Goal: Transaction & Acquisition: Purchase product/service

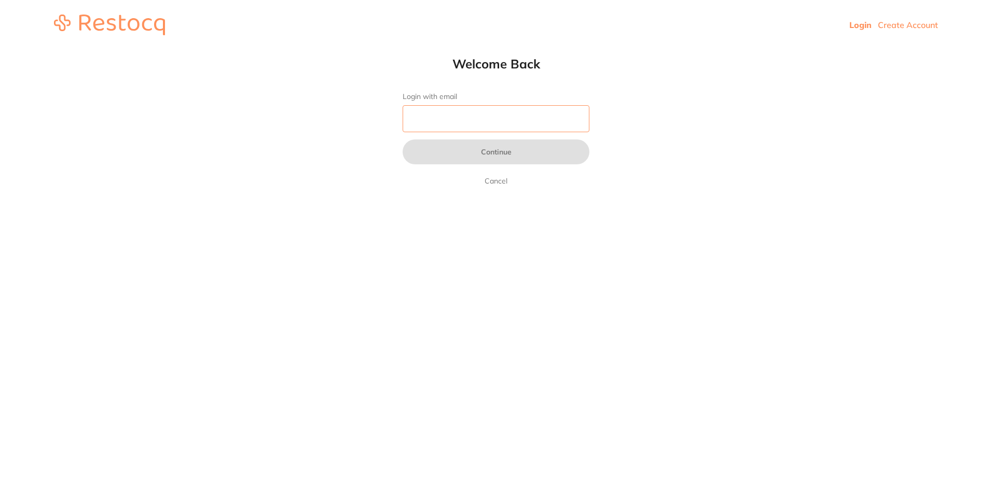
click at [434, 126] on input "Login with email" at bounding box center [496, 118] width 187 height 27
type input "[EMAIL_ADDRESS][DOMAIN_NAME]"
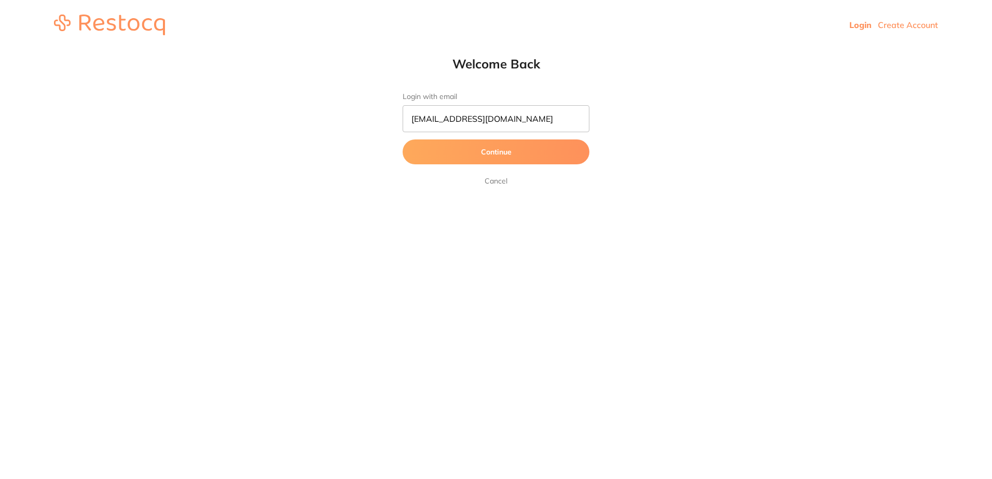
click at [454, 152] on button "Continue" at bounding box center [496, 152] width 187 height 25
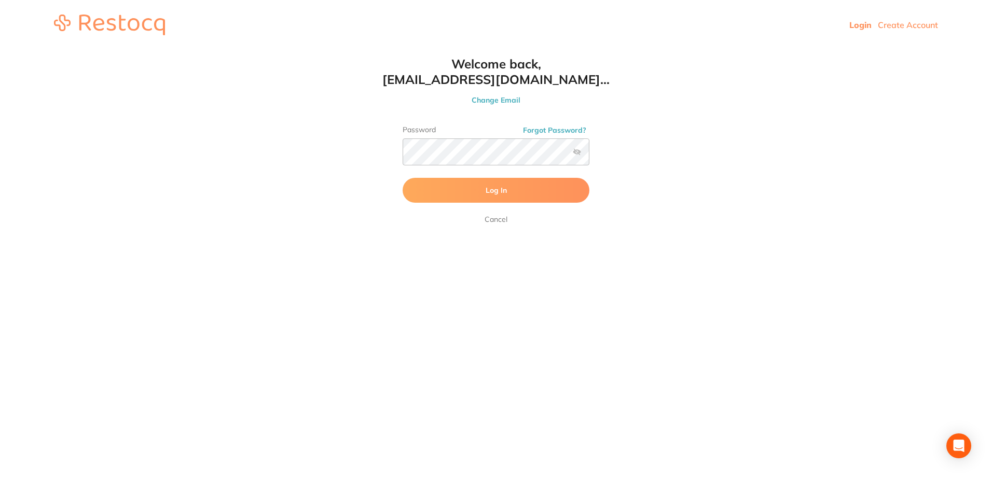
click at [478, 191] on button "Log In" at bounding box center [496, 190] width 187 height 25
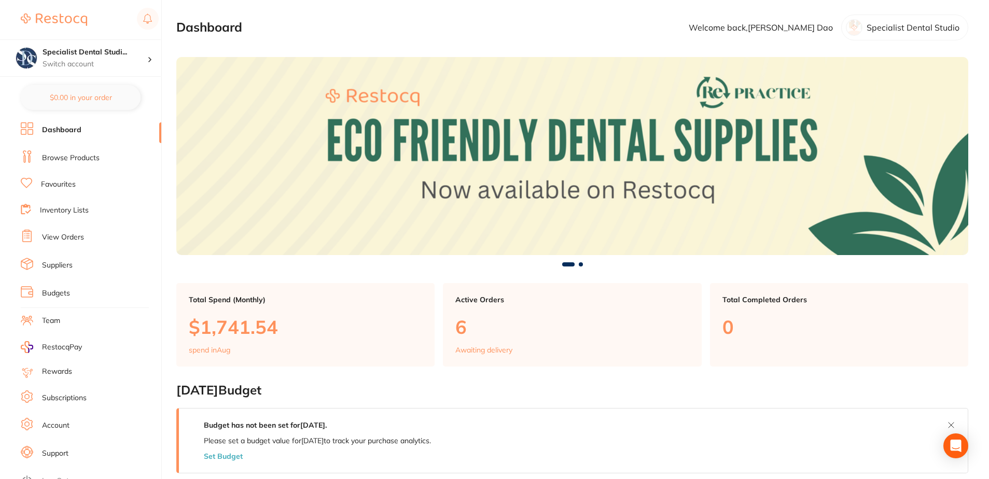
click at [65, 157] on link "Browse Products" at bounding box center [71, 158] width 58 height 10
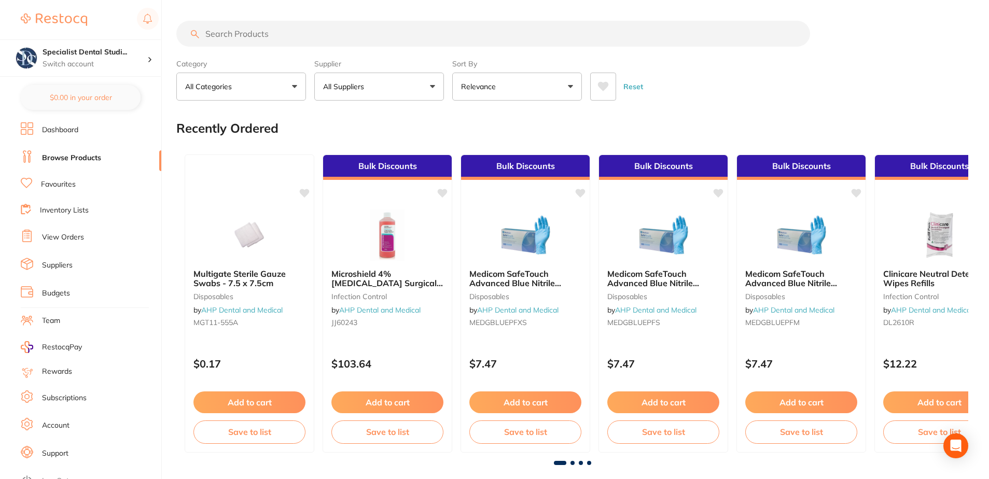
click at [352, 83] on p "All Suppliers" at bounding box center [345, 86] width 45 height 10
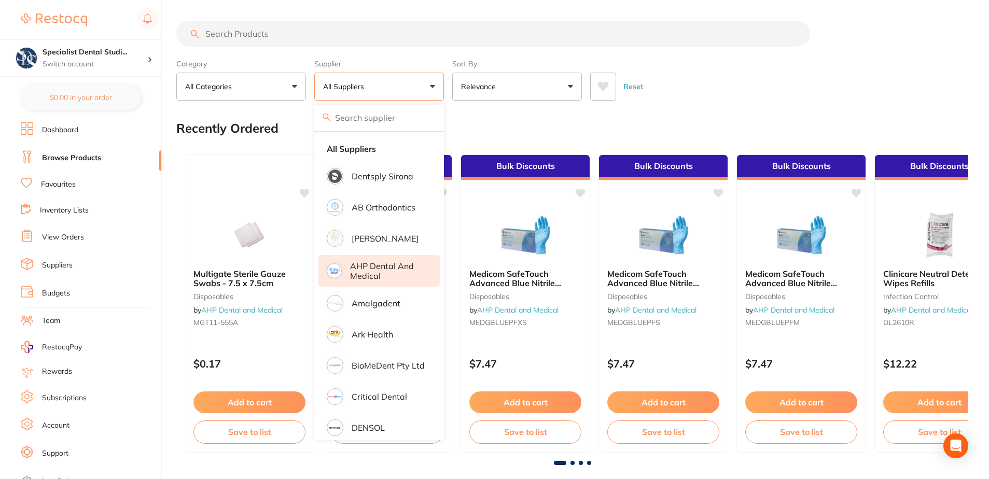
click at [375, 276] on p "AHP Dental and Medical" at bounding box center [387, 270] width 75 height 19
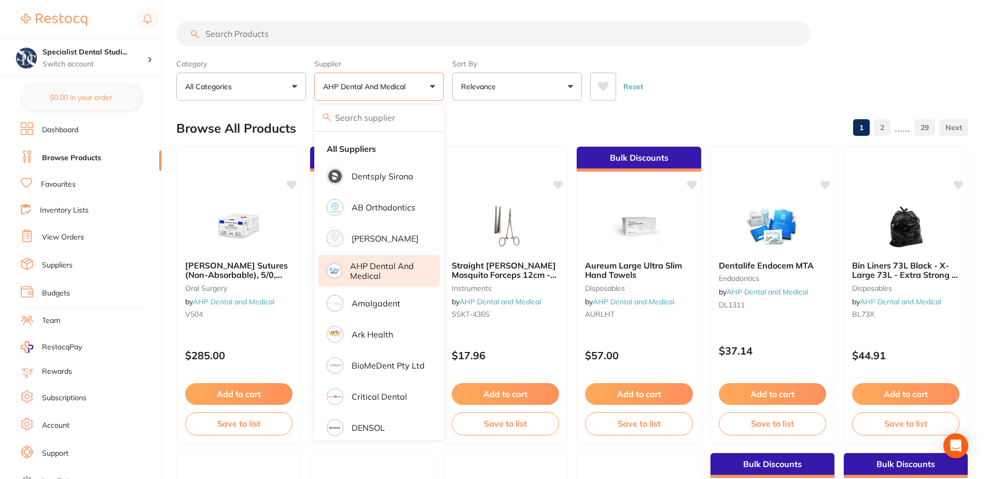
click at [439, 29] on input "search" at bounding box center [493, 34] width 634 height 26
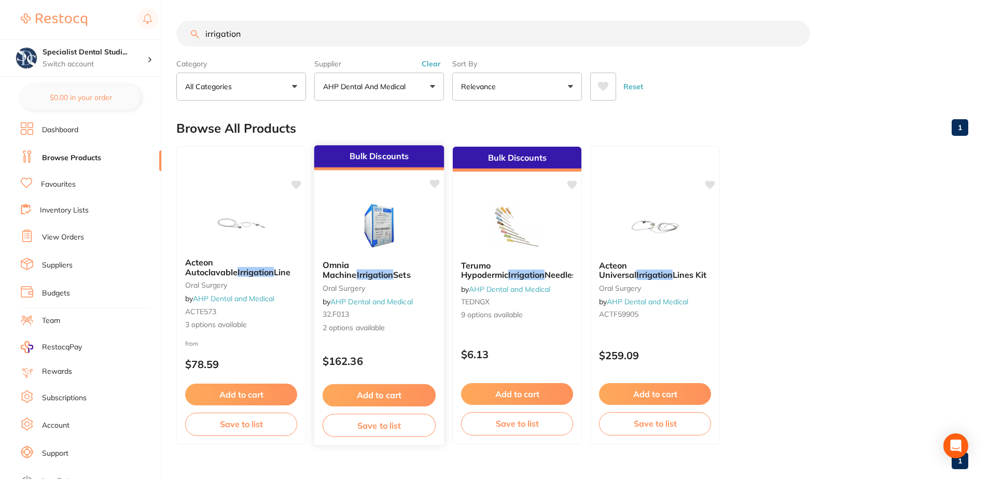
type input "irrigation"
click at [392, 227] on img at bounding box center [379, 226] width 68 height 52
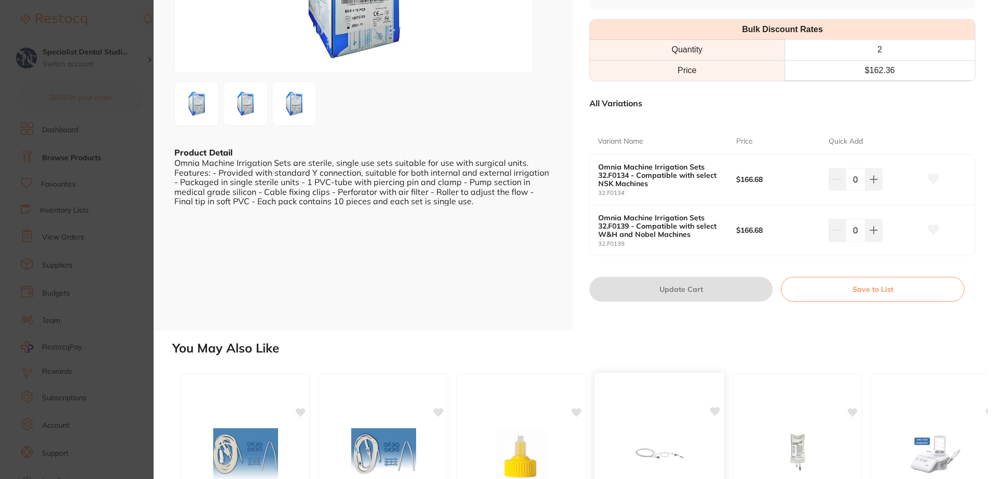
scroll to position [156, 0]
click at [871, 184] on icon at bounding box center [873, 180] width 7 height 7
type input "1"
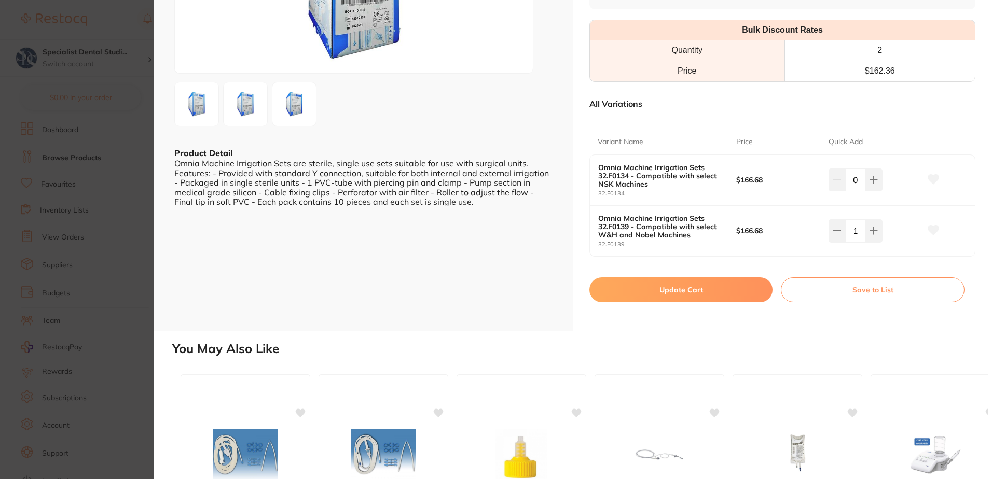
click at [936, 229] on icon at bounding box center [933, 230] width 11 height 9
click at [717, 291] on button "Update Cart" at bounding box center [680, 290] width 183 height 25
checkbox input "false"
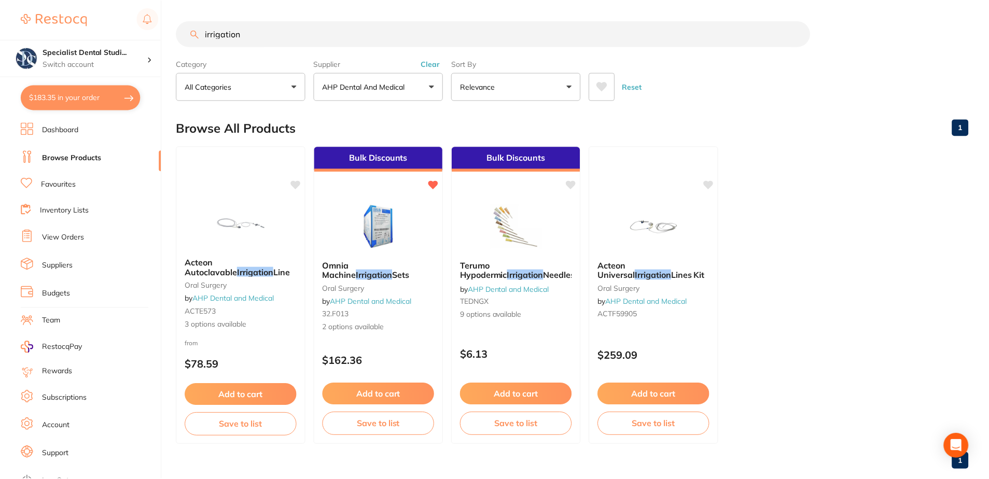
scroll to position [8, 0]
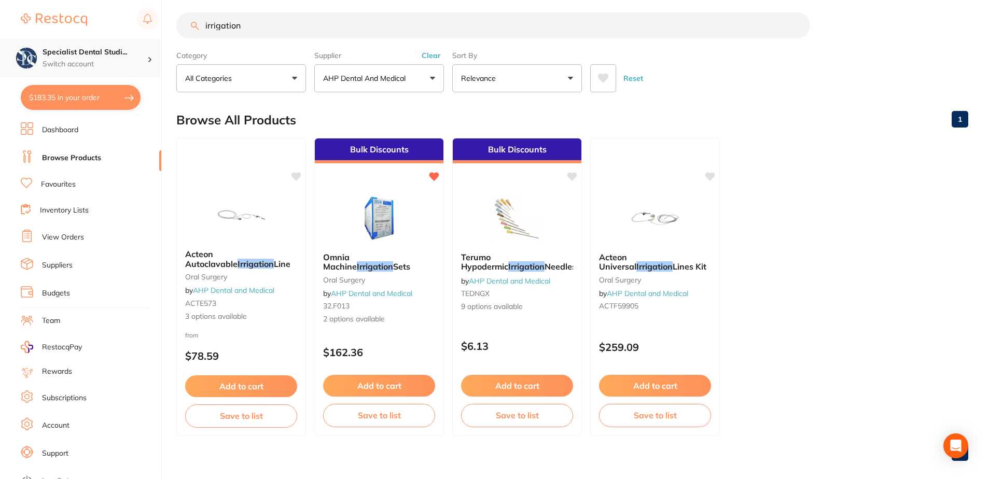
drag, startPoint x: 327, startPoint y: 31, endPoint x: 28, endPoint y: 49, distance: 299.9
click at [28, 49] on div "$183.35 Specialist Dental Studi... Switch account Specialist Dental Studio $183…" at bounding box center [494, 231] width 989 height 479
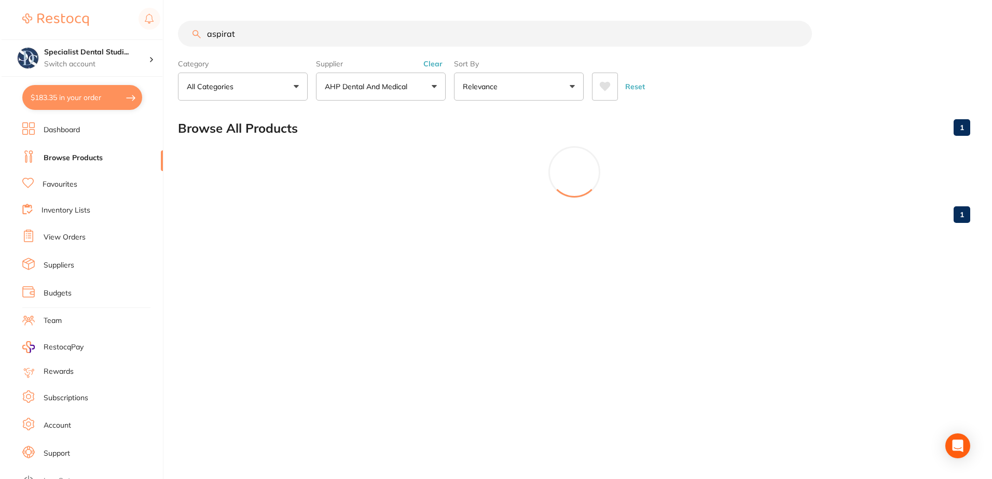
scroll to position [0, 0]
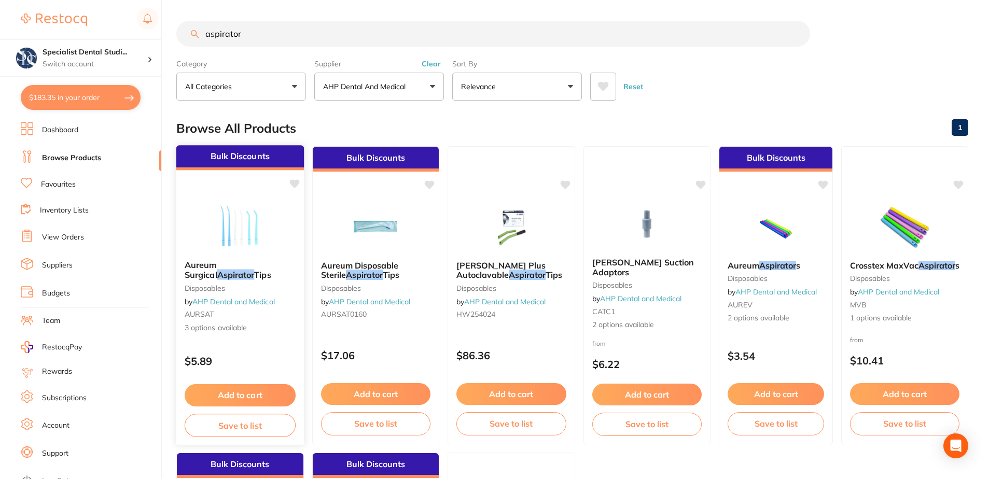
type input "aspirator"
click at [258, 221] on img at bounding box center [240, 226] width 68 height 52
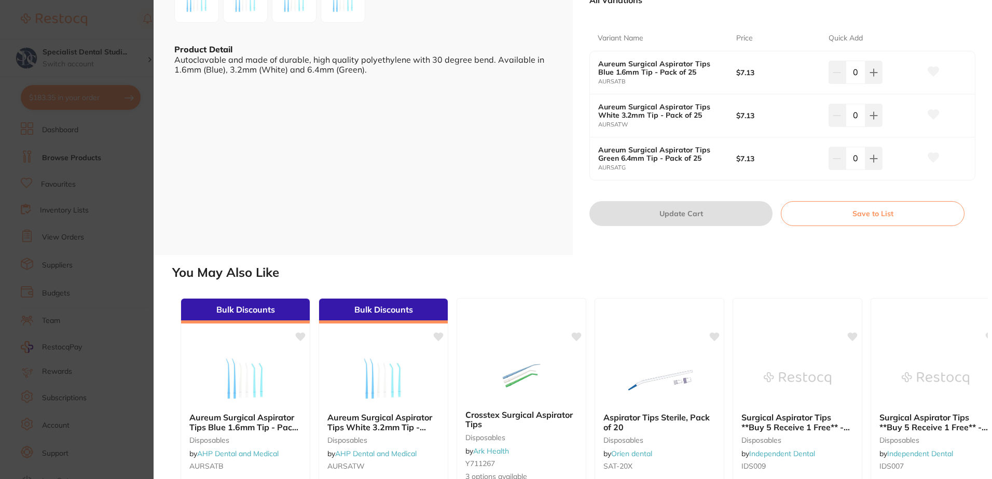
scroll to position [207, 0]
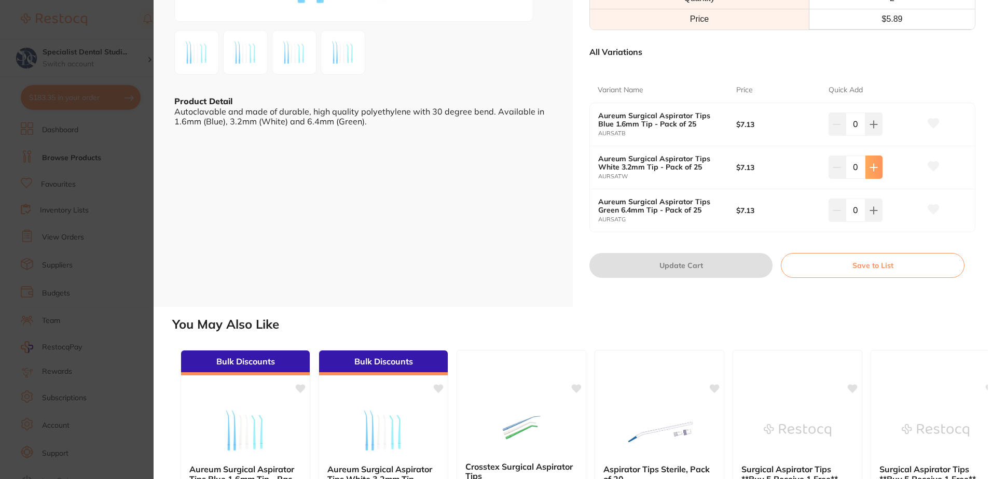
click at [879, 135] on button at bounding box center [873, 124] width 17 height 23
type input "1"
click at [930, 164] on icon at bounding box center [933, 166] width 11 height 9
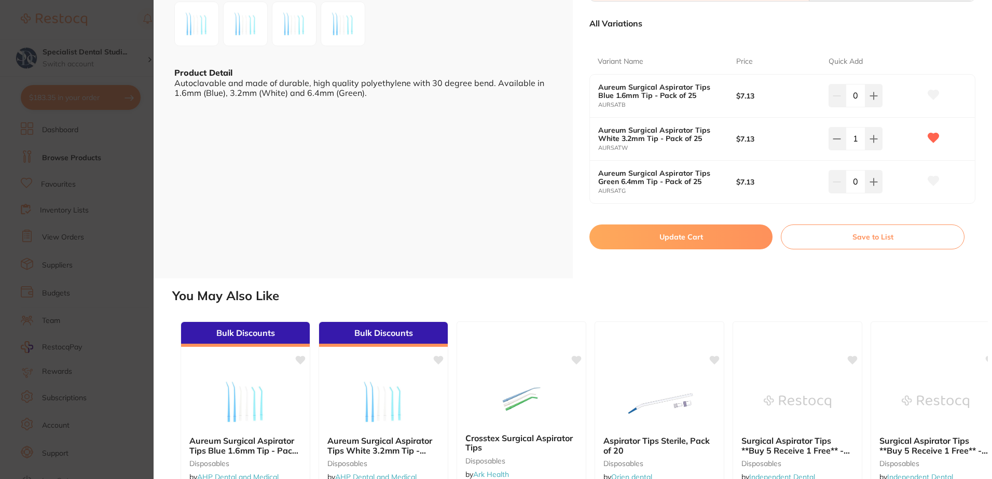
scroll to position [0, 0]
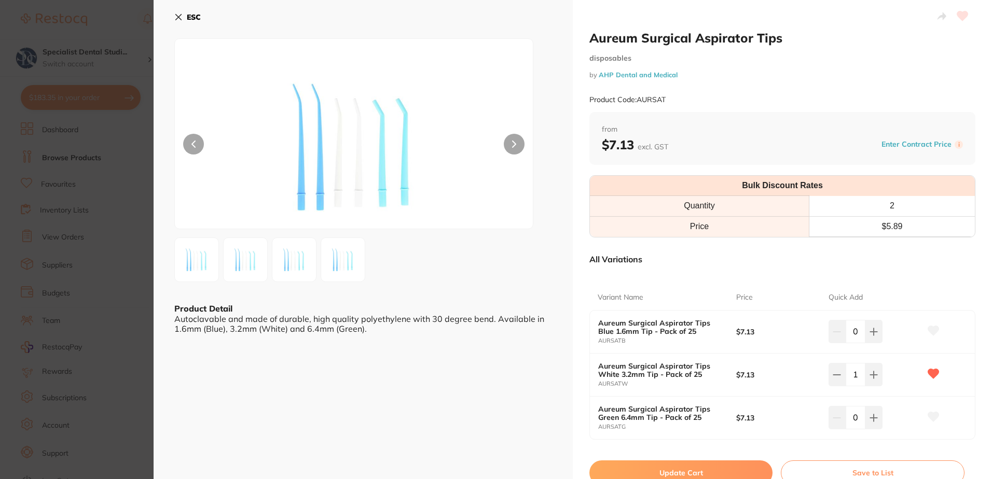
click at [133, 241] on section "Aureum Surgical Aspirator Tips disposables by AHP Dental and Medical Product Co…" at bounding box center [496, 239] width 992 height 479
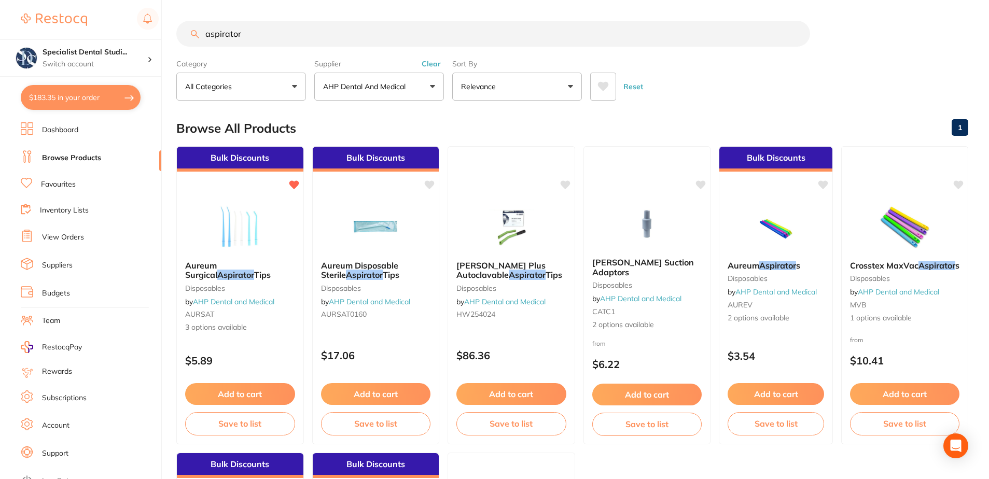
drag, startPoint x: 260, startPoint y: 36, endPoint x: 102, endPoint y: 18, distance: 159.2
click at [102, 18] on div "$183.35 Specialist Dental Studi... Switch account Specialist Dental Studio $183…" at bounding box center [494, 239] width 989 height 479
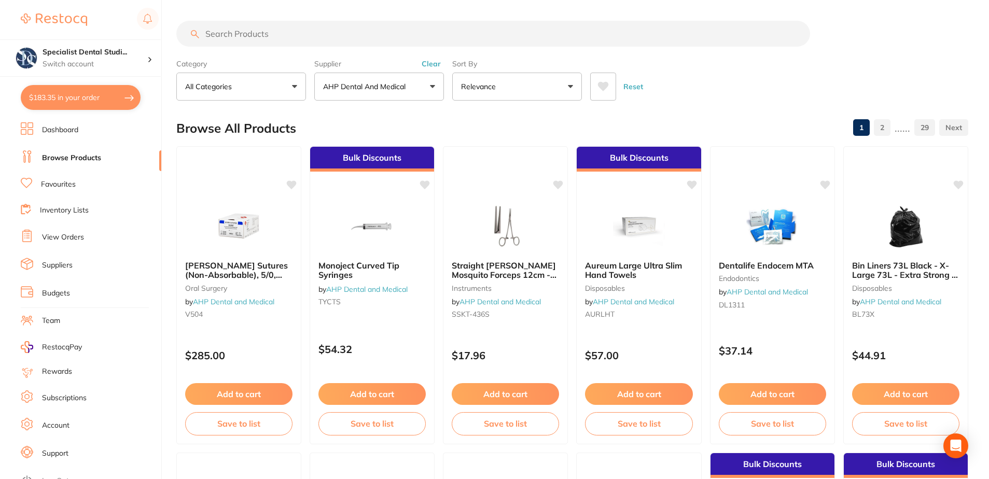
click at [285, 32] on input "search" at bounding box center [493, 34] width 634 height 26
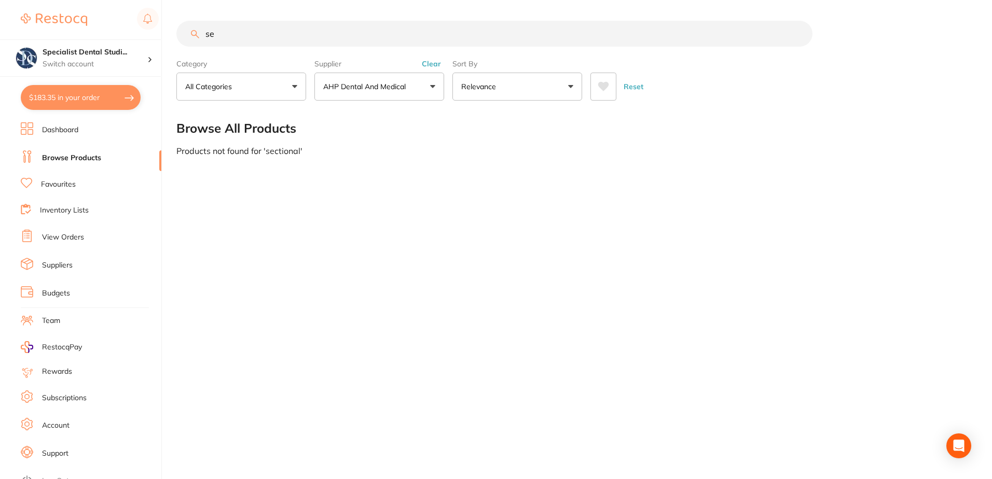
type input "s"
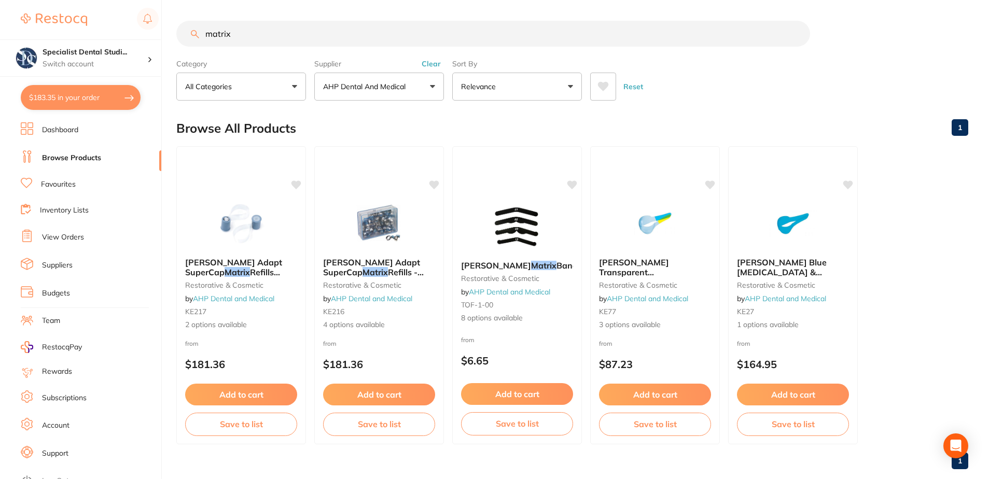
drag, startPoint x: 240, startPoint y: 31, endPoint x: 81, endPoint y: 22, distance: 159.0
click at [81, 22] on div "$183.35 Specialist Dental Studi... Switch account Specialist Dental Studio $183…" at bounding box center [494, 239] width 989 height 479
type input "sectional matrix"
click at [343, 90] on p "AHP Dental and Medical" at bounding box center [366, 86] width 87 height 10
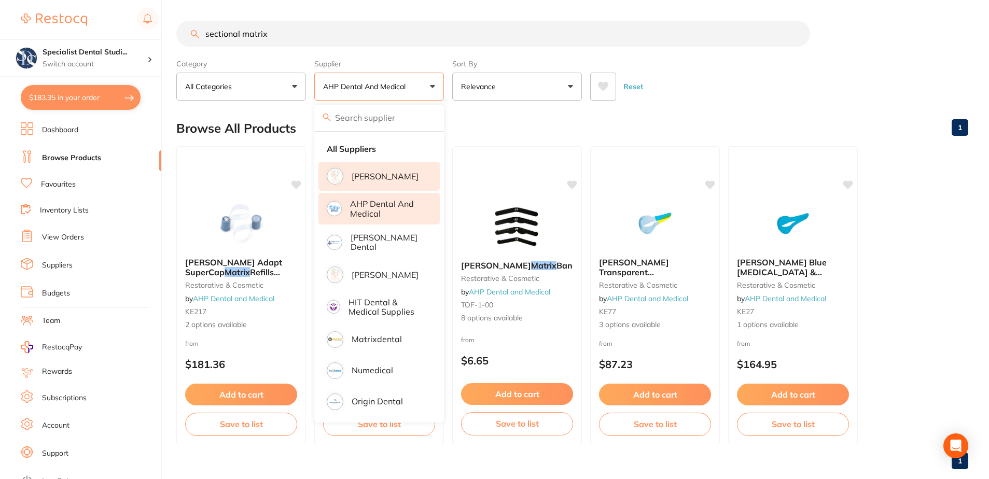
click at [381, 182] on li "[PERSON_NAME]" at bounding box center [378, 176] width 121 height 29
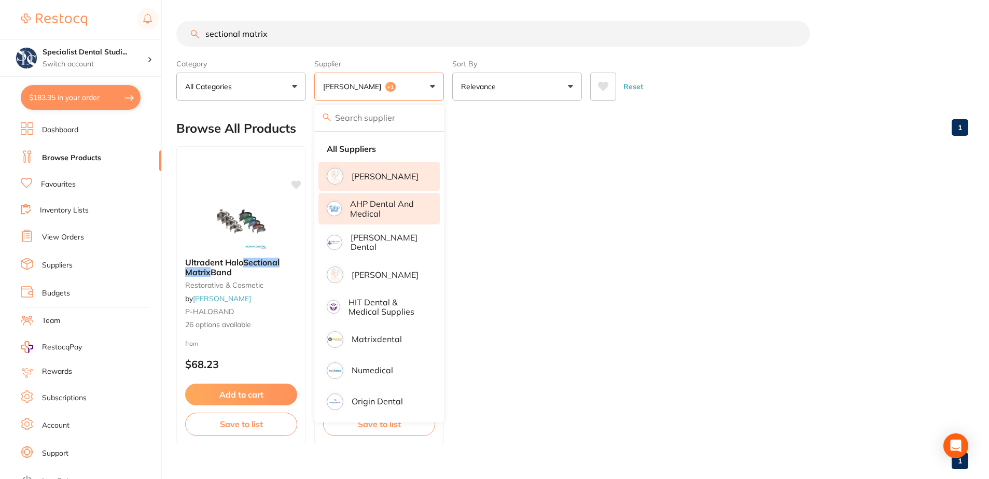
click at [370, 204] on p "AHP Dental and Medical" at bounding box center [387, 208] width 75 height 19
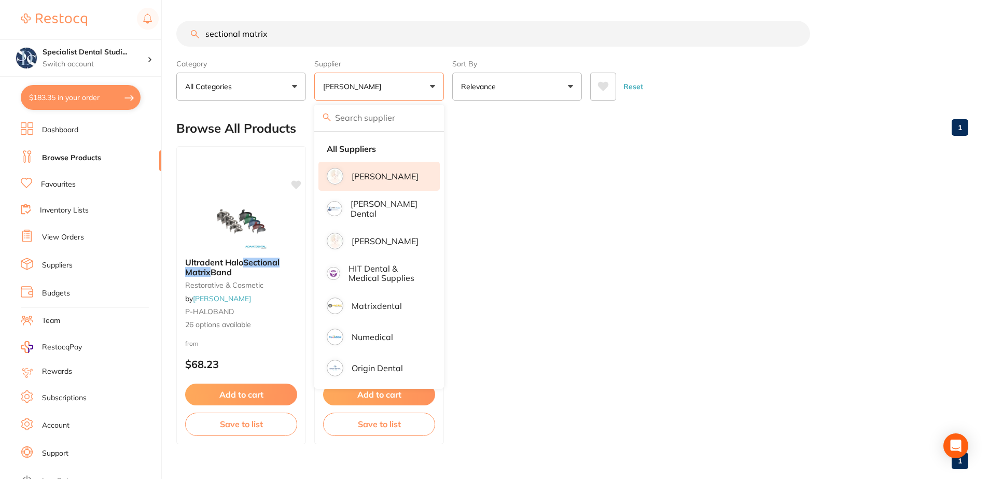
click at [387, 90] on button "[PERSON_NAME]" at bounding box center [379, 87] width 130 height 28
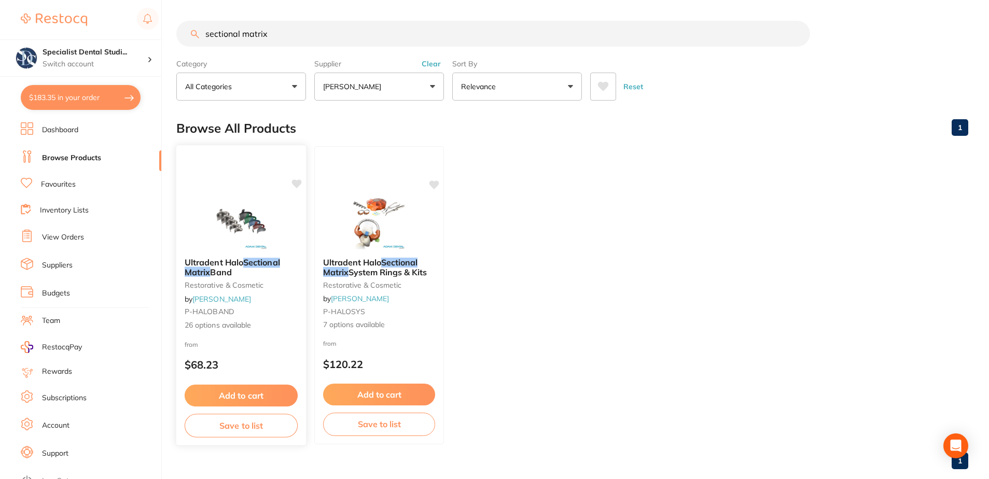
click at [260, 235] on img at bounding box center [241, 223] width 68 height 52
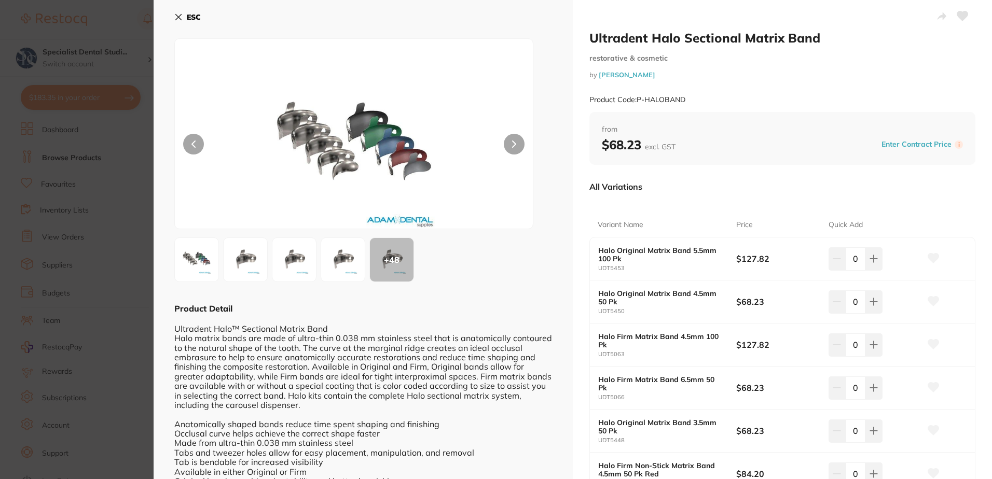
drag, startPoint x: 735, startPoint y: 37, endPoint x: 710, endPoint y: 99, distance: 66.6
drag, startPoint x: 710, startPoint y: 99, endPoint x: 704, endPoint y: 73, distance: 27.1
click at [704, 73] on small "by [PERSON_NAME]" at bounding box center [782, 75] width 386 height 8
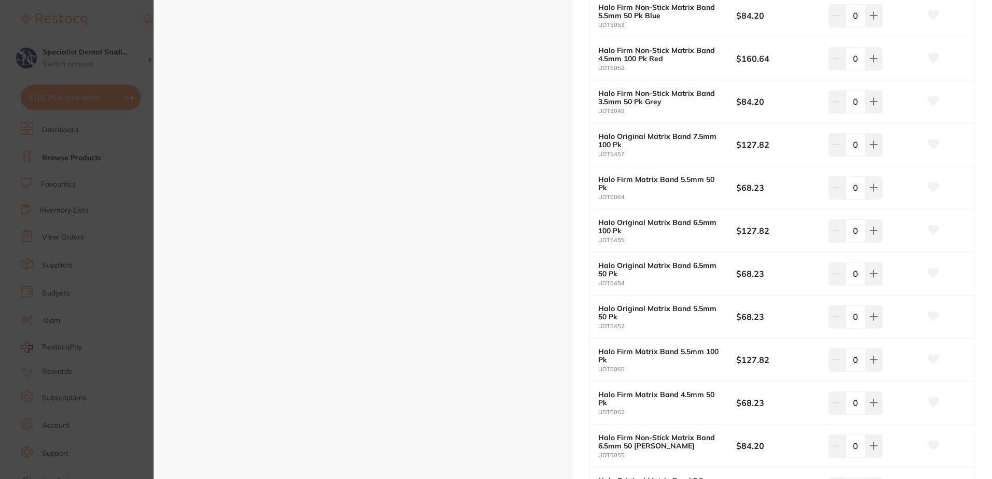
scroll to position [674, 0]
type input "0"
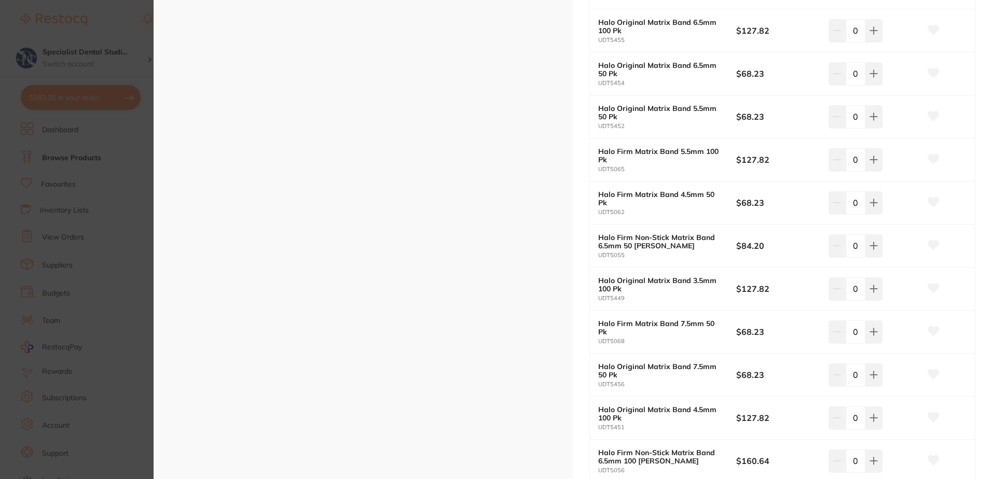
scroll to position [882, 0]
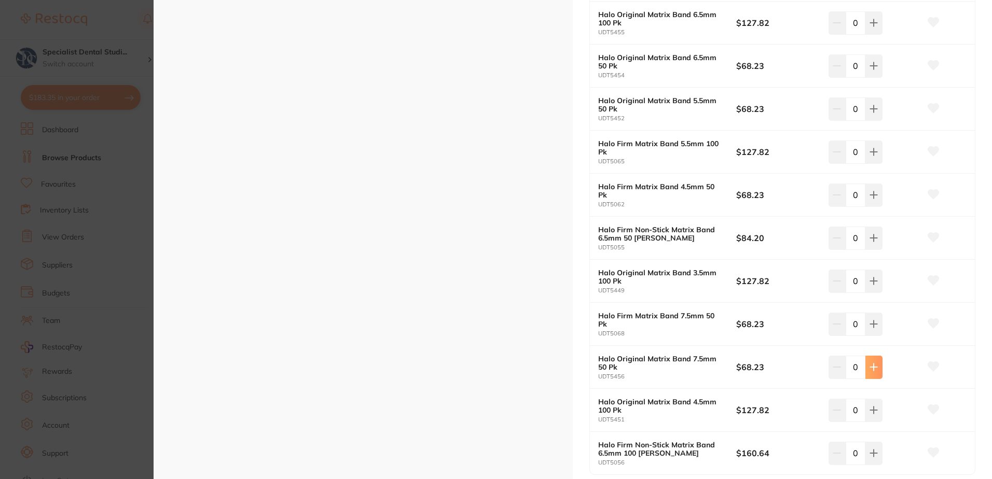
type input "1"
click at [934, 368] on icon at bounding box center [933, 366] width 11 height 9
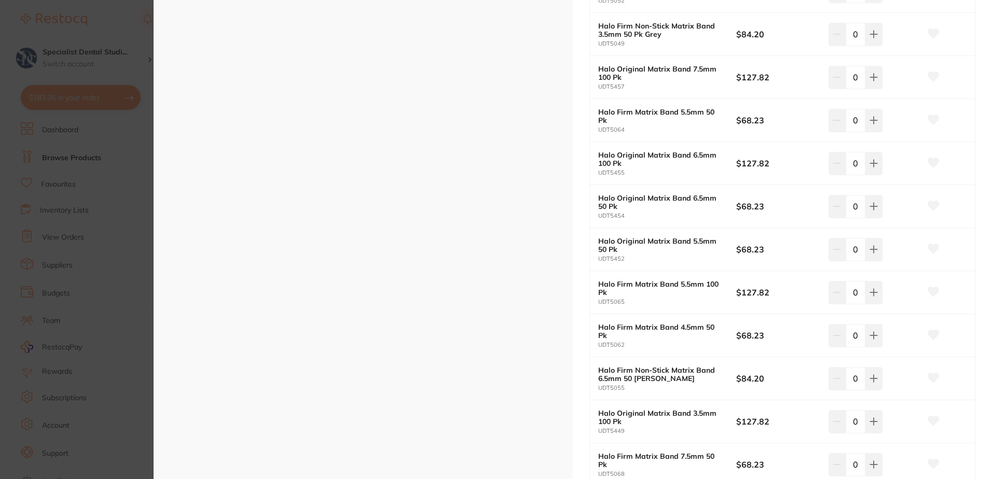
scroll to position [571, 0]
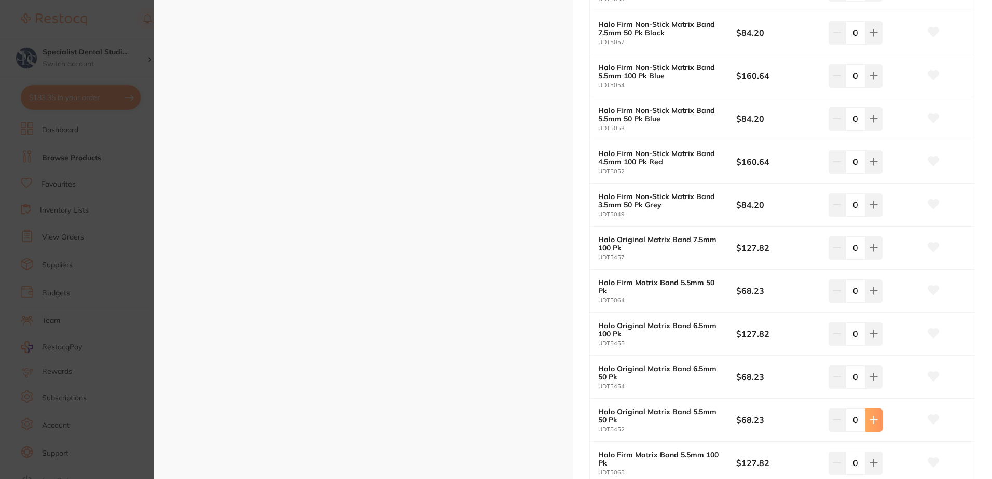
type input "1"
click at [928, 417] on icon at bounding box center [933, 419] width 11 height 9
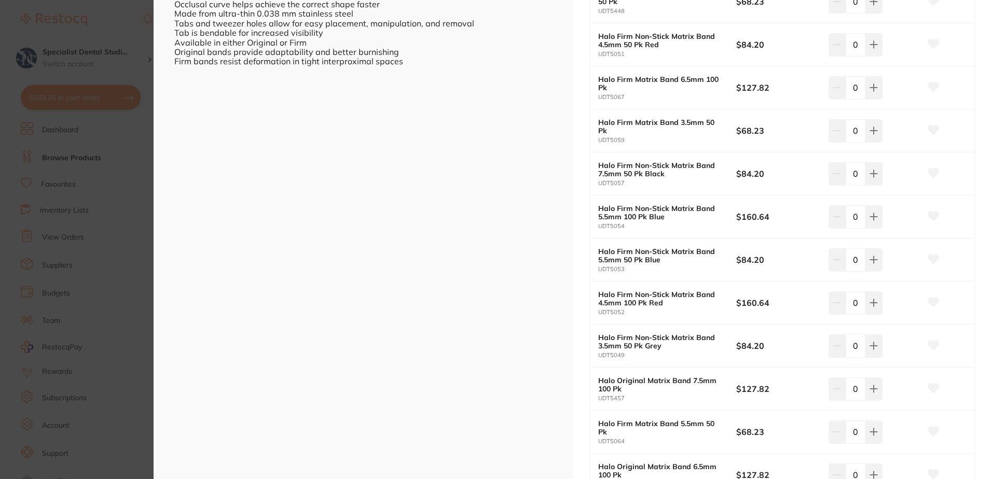
scroll to position [183, 0]
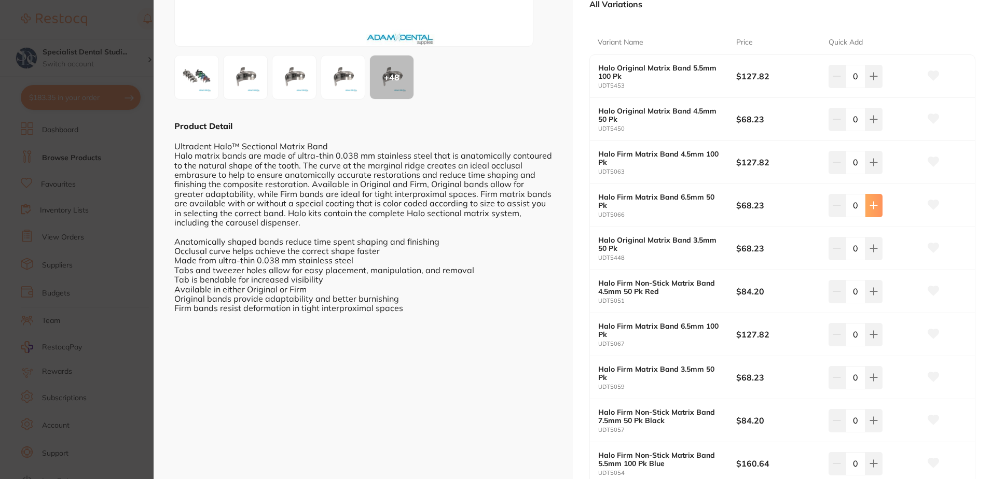
click at [871, 80] on icon at bounding box center [873, 76] width 7 height 7
type input "1"
click at [930, 205] on icon at bounding box center [933, 204] width 11 height 9
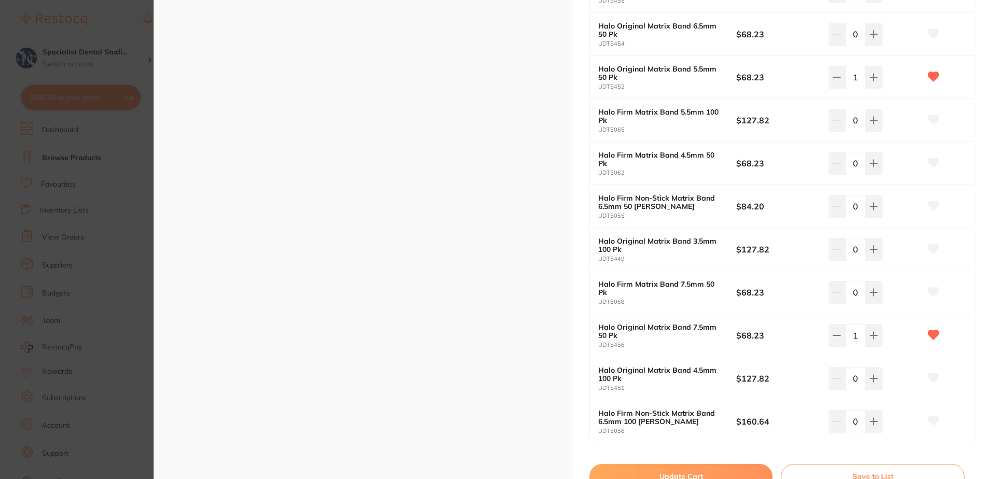
scroll to position [961, 0]
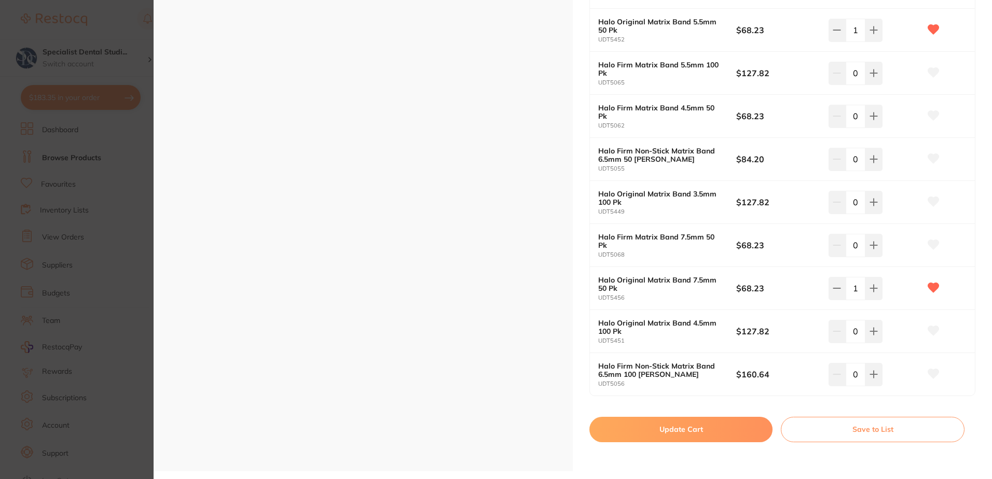
click at [721, 436] on button "Update Cart" at bounding box center [680, 429] width 183 height 25
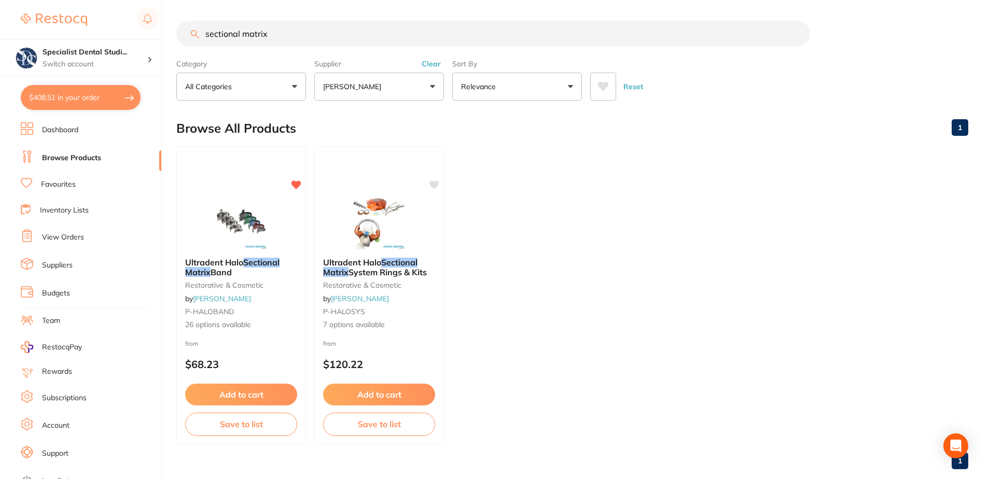
click at [94, 103] on button "$408.51 in your order" at bounding box center [81, 97] width 120 height 25
checkbox input "true"
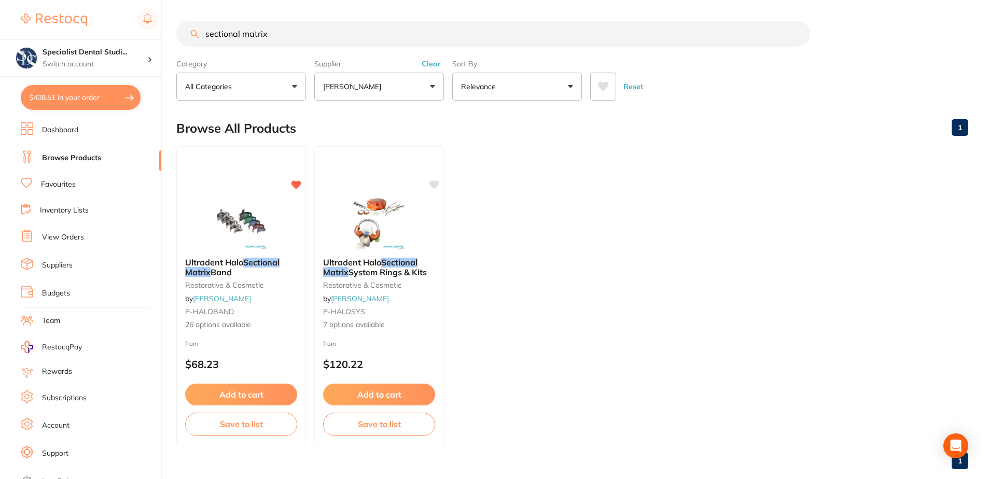
checkbox input "true"
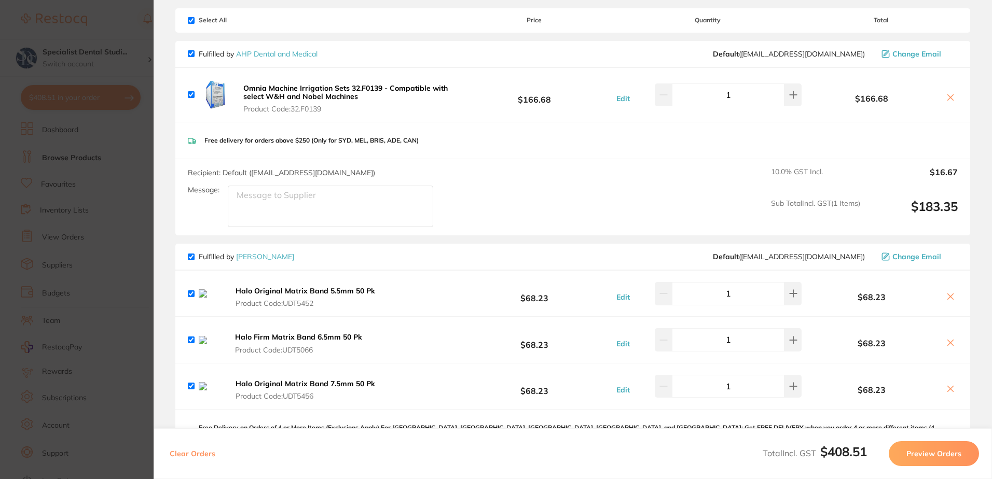
scroll to position [156, 0]
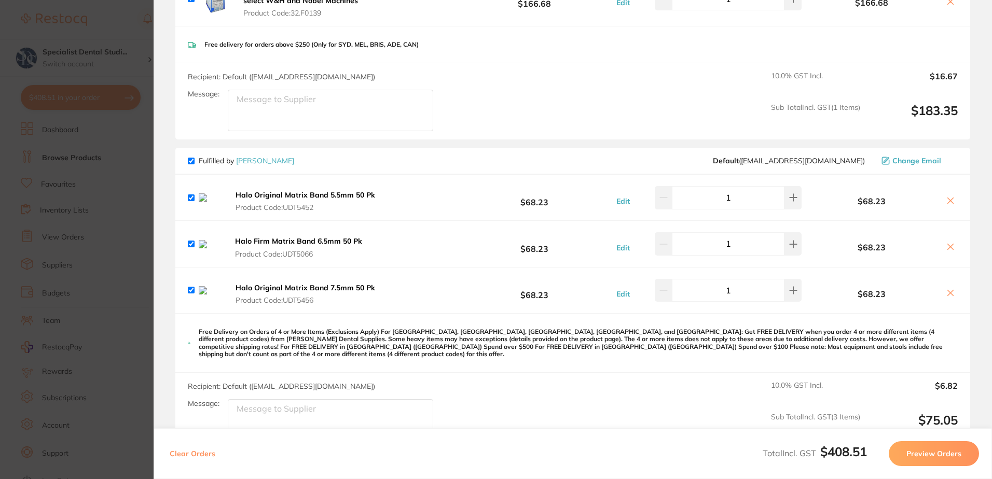
click at [950, 199] on icon at bounding box center [950, 201] width 8 height 8
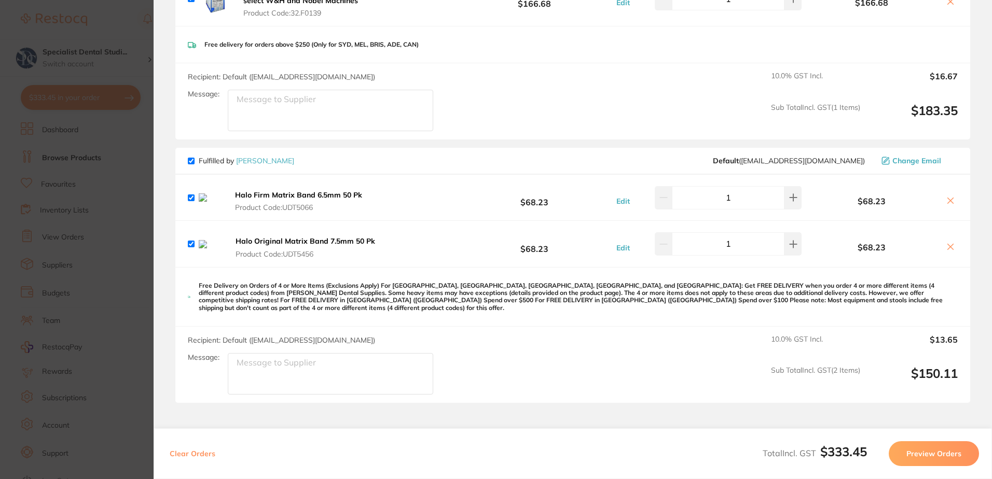
click at [950, 202] on icon at bounding box center [950, 201] width 8 height 8
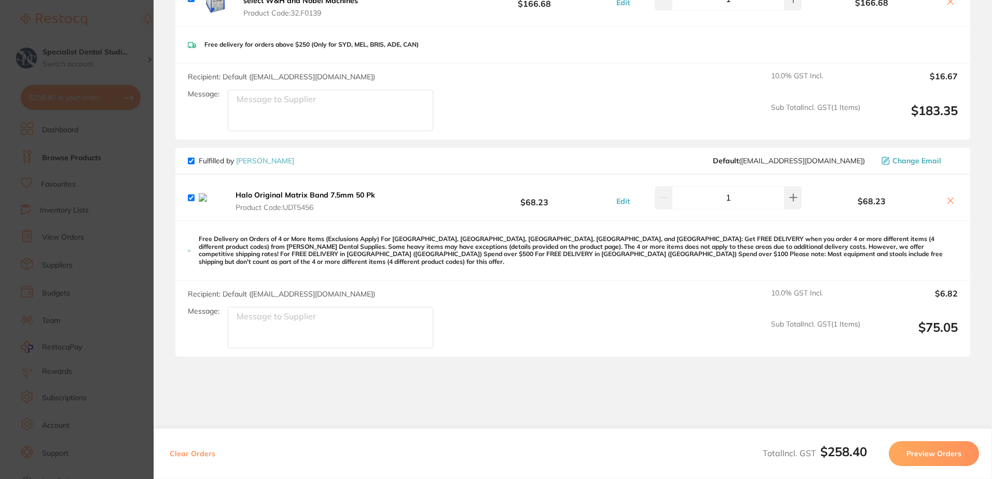
click at [948, 205] on icon at bounding box center [950, 201] width 8 height 8
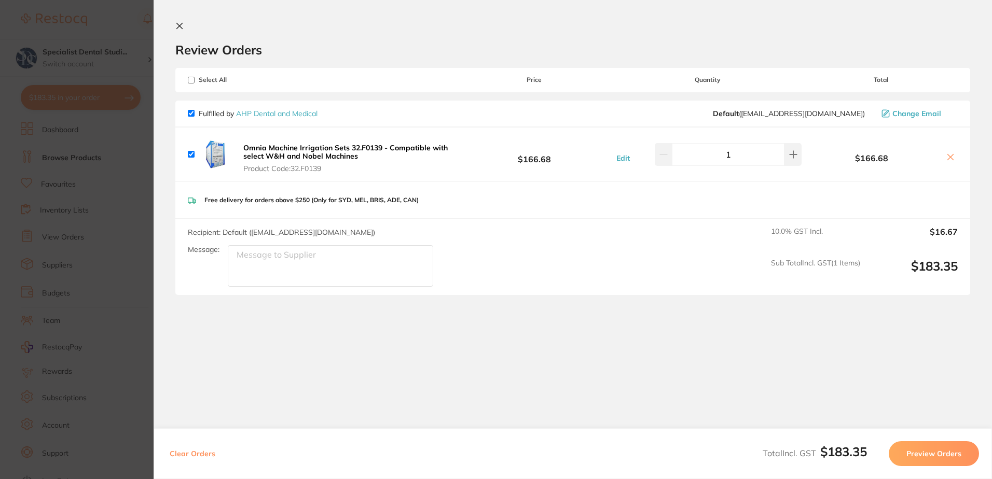
scroll to position [0, 0]
checkbox input "true"
click at [181, 22] on icon at bounding box center [179, 26] width 8 height 8
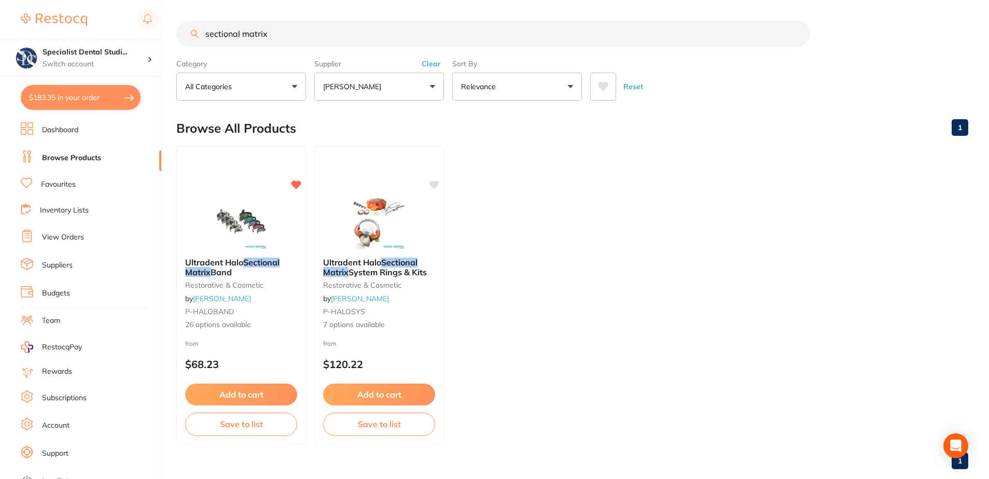
drag, startPoint x: 289, startPoint y: 37, endPoint x: 51, endPoint y: 10, distance: 239.1
click at [51, 10] on div "$183.35 Specialist Dental Studi... Switch account Specialist Dental Studio $183…" at bounding box center [494, 239] width 989 height 479
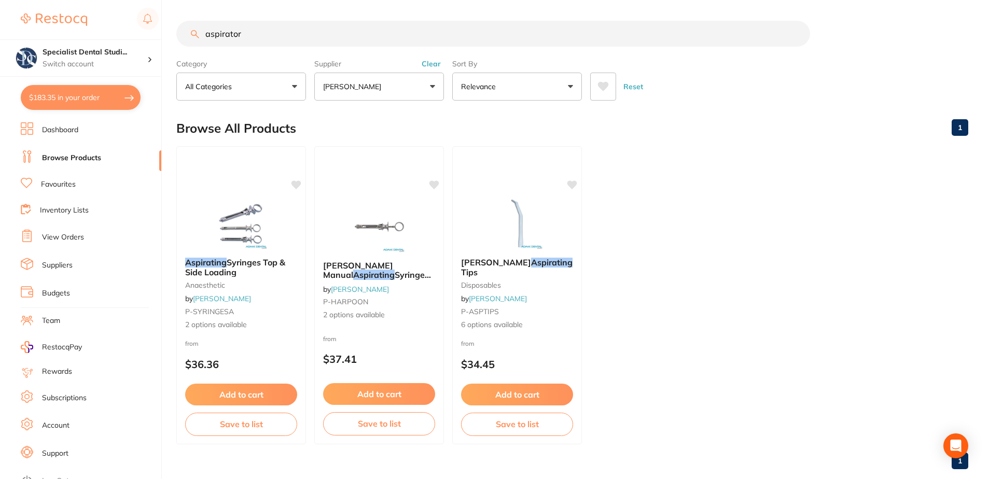
type input "aspirator"
click at [703, 191] on ul "Aspirating Syringes Top & Side Loading anaesthetic by [PERSON_NAME] P-SYRINGESA…" at bounding box center [572, 295] width 792 height 298
click at [353, 81] on p "[PERSON_NAME]" at bounding box center [354, 86] width 62 height 10
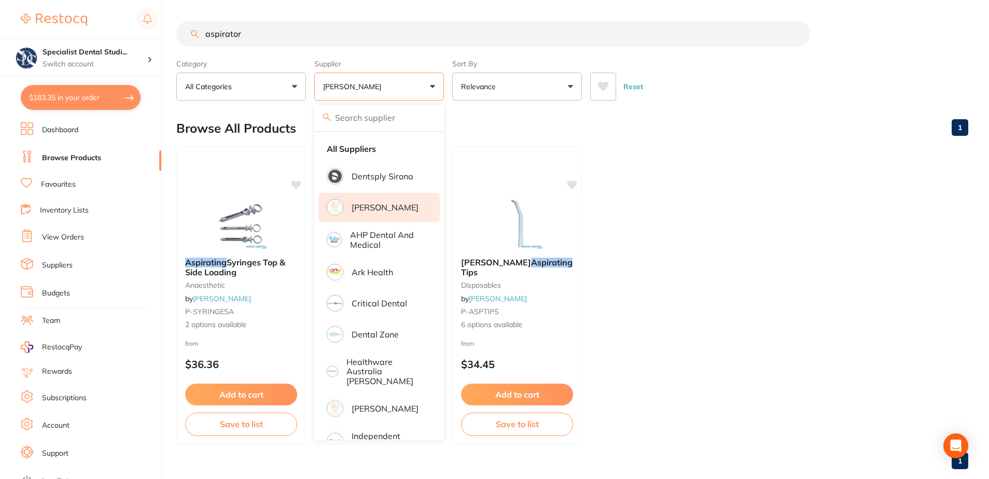
click at [373, 206] on p "[PERSON_NAME]" at bounding box center [385, 207] width 67 height 9
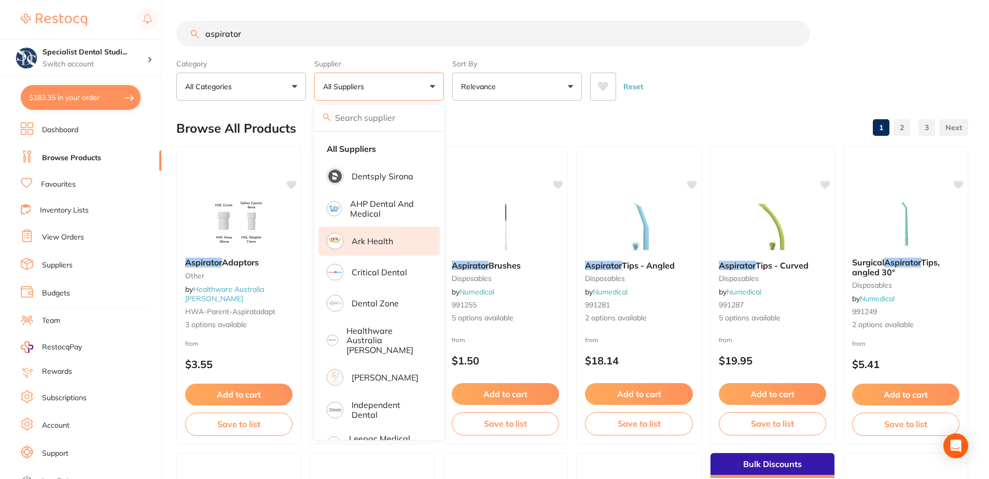
click at [371, 233] on li "Ark Health" at bounding box center [378, 241] width 121 height 29
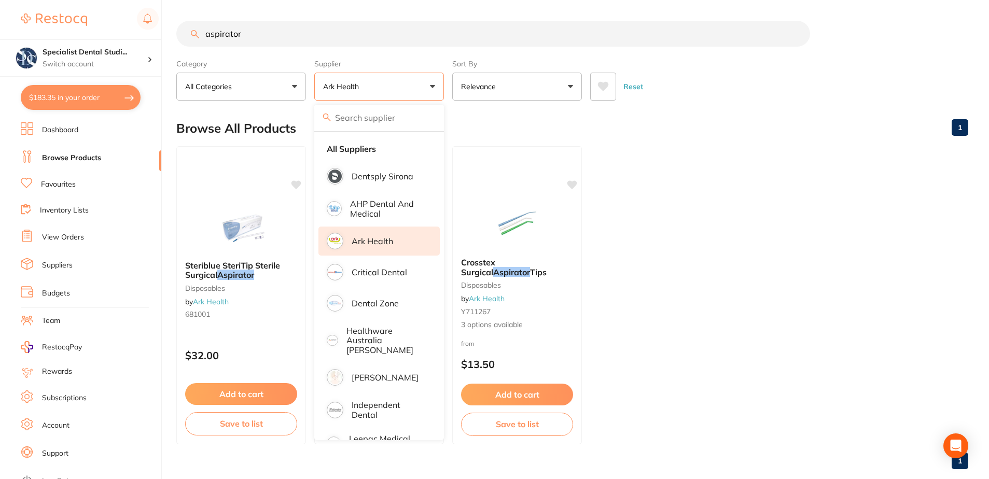
click at [387, 241] on p "Ark Health" at bounding box center [372, 241] width 41 height 9
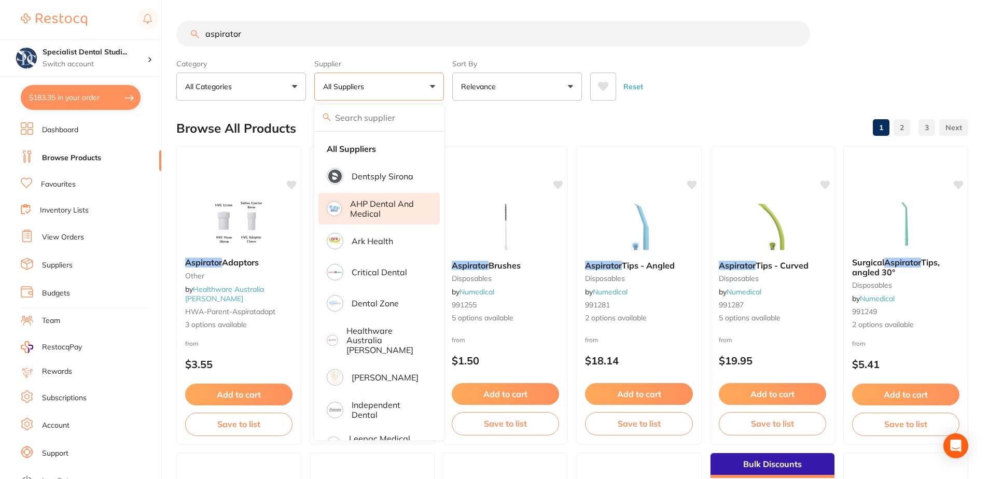
click at [376, 217] on p "AHP Dental and Medical" at bounding box center [387, 208] width 75 height 19
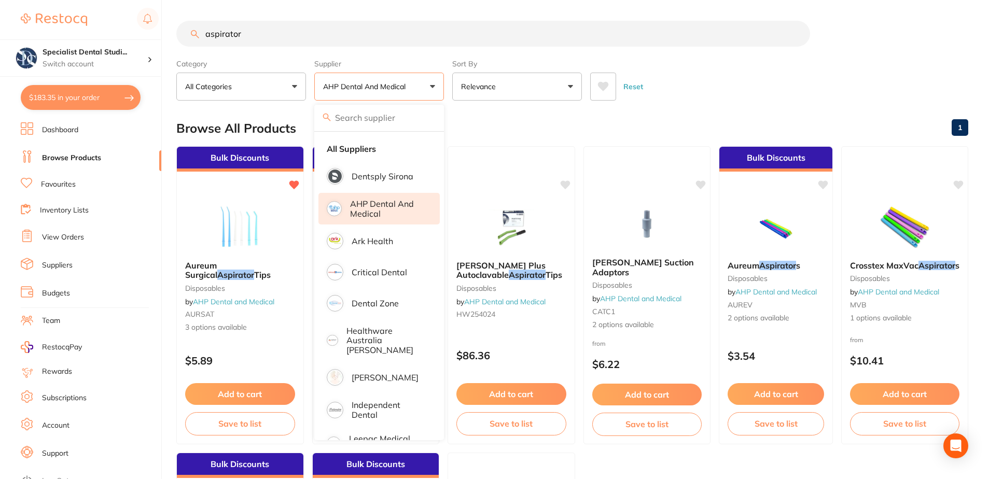
click at [405, 93] on button "AHP Dental and Medical" at bounding box center [379, 87] width 130 height 28
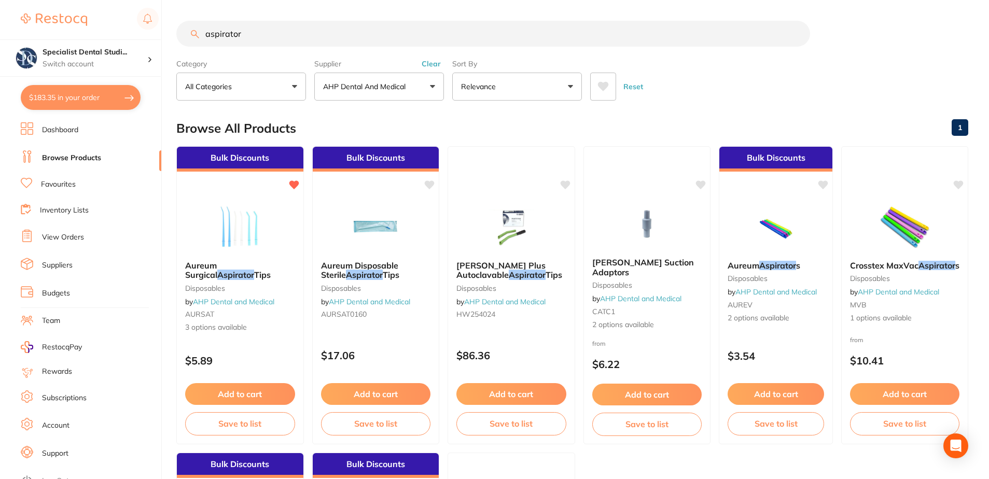
drag, startPoint x: 232, startPoint y: 387, endPoint x: 216, endPoint y: 392, distance: 17.2
click at [216, 392] on button "Add to cart" at bounding box center [240, 394] width 110 height 22
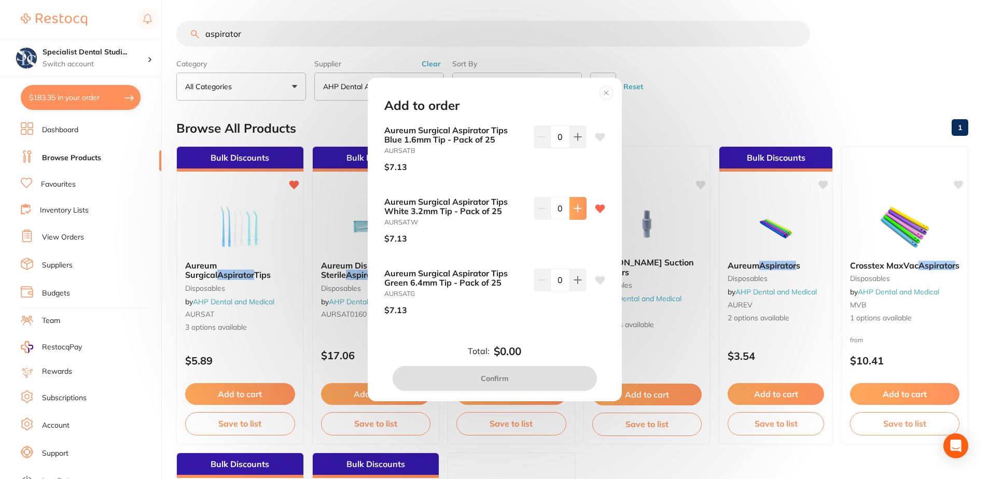
click at [578, 141] on icon at bounding box center [578, 137] width 8 height 8
type input "1"
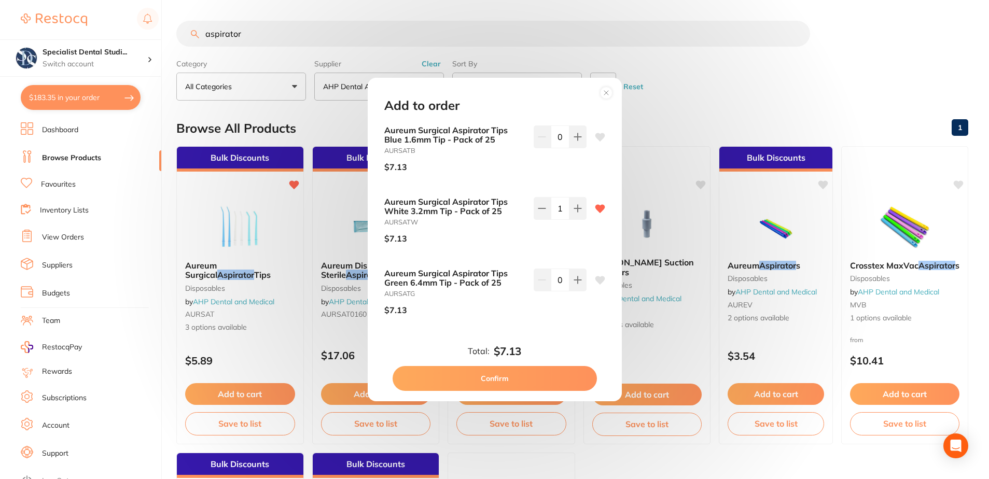
click at [605, 91] on circle at bounding box center [606, 93] width 12 height 12
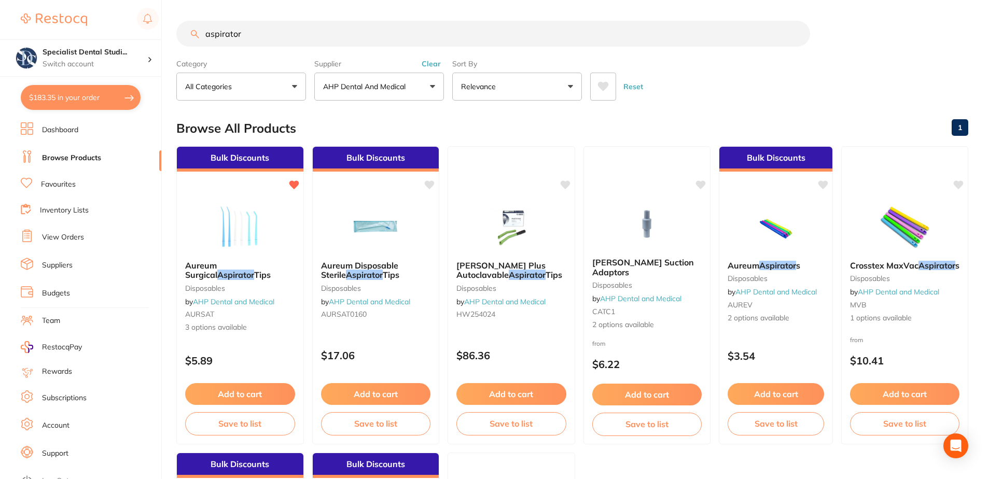
drag, startPoint x: 265, startPoint y: 32, endPoint x: 15, endPoint y: 23, distance: 250.2
click at [15, 23] on div "$183.35 Specialist Dental Studi... Switch account Specialist Dental Studio $183…" at bounding box center [494, 239] width 989 height 479
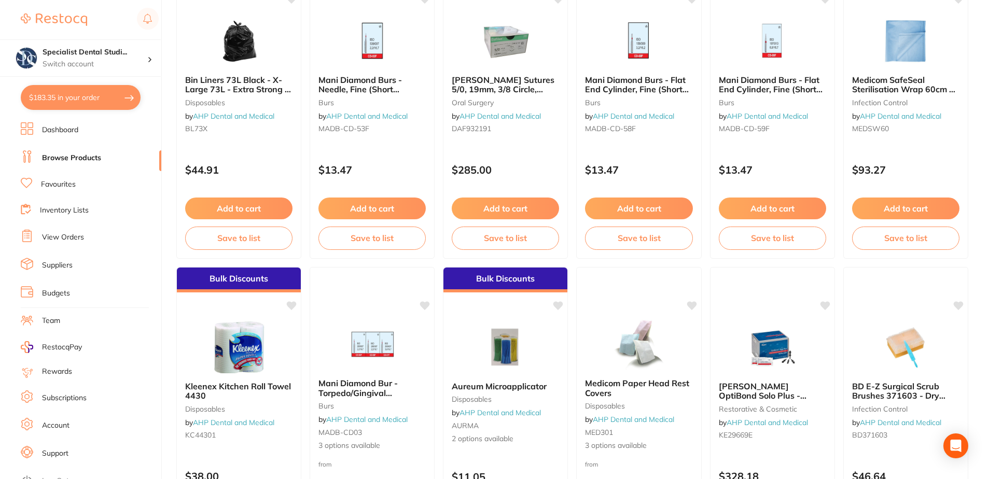
scroll to position [311, 0]
